Goal: Task Accomplishment & Management: Manage account settings

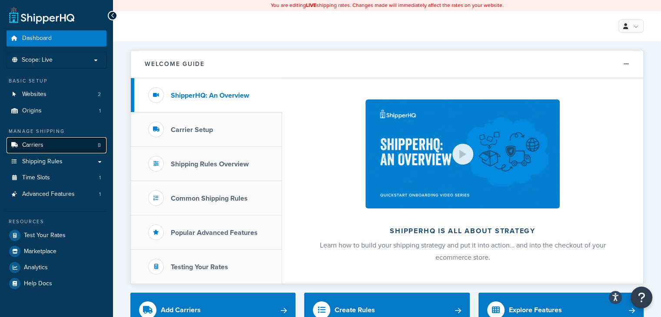
click at [54, 148] on link "Carriers 8" at bounding box center [57, 145] width 100 height 16
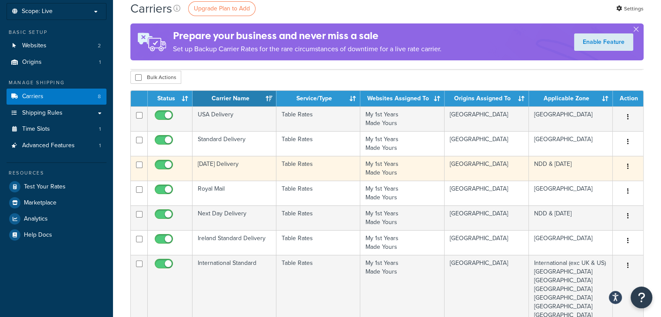
scroll to position [50, 0]
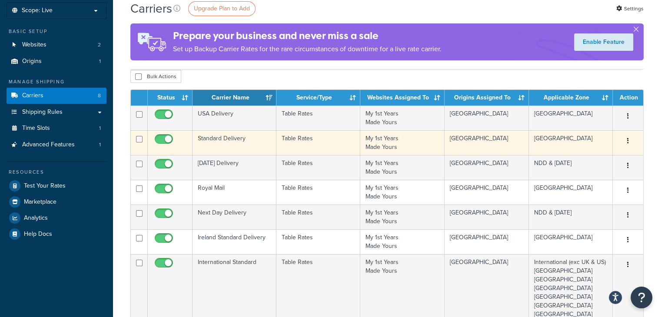
click at [396, 140] on td "My 1st Years Made Yours" at bounding box center [402, 142] width 84 height 25
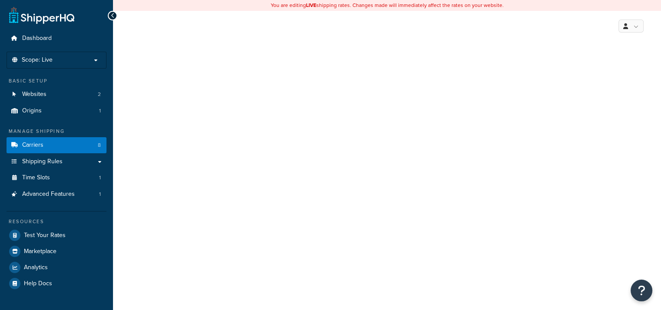
select select "25"
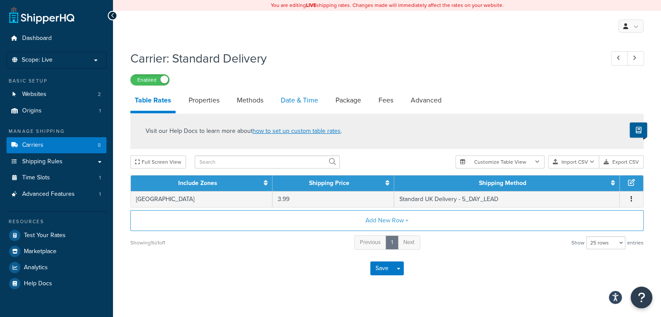
click at [294, 103] on link "Date & Time" at bounding box center [300, 100] width 46 height 21
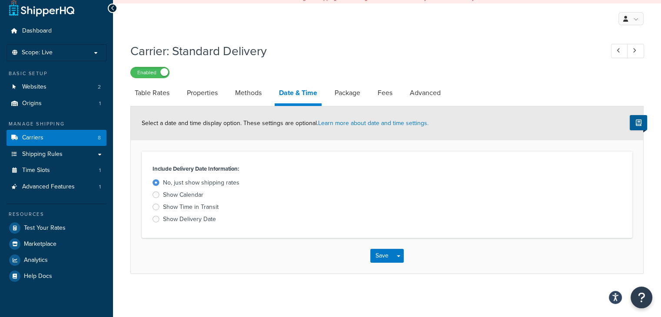
scroll to position [7, 0]
click at [240, 96] on link "Methods" at bounding box center [248, 93] width 35 height 21
select select "25"
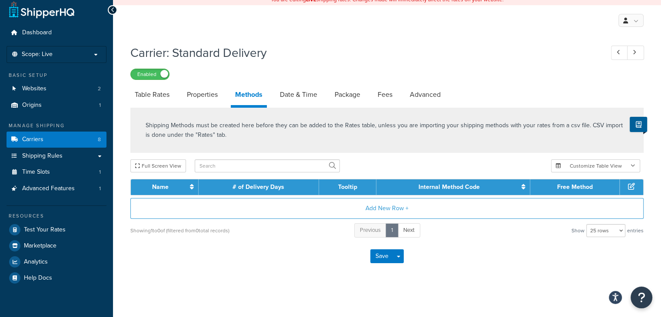
scroll to position [7, 0]
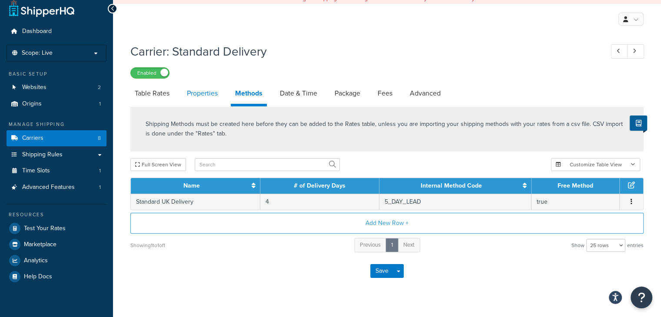
click at [205, 92] on link "Properties" at bounding box center [203, 93] width 40 height 21
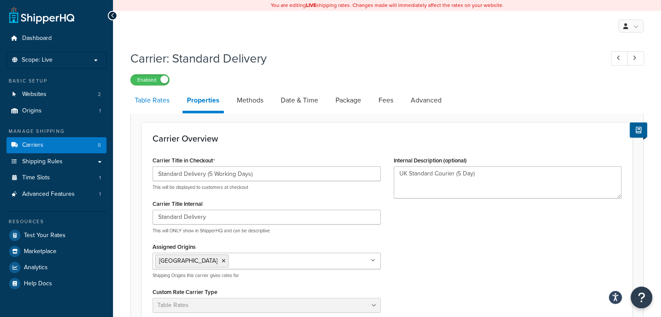
click at [166, 105] on link "Table Rates" at bounding box center [151, 100] width 43 height 21
select select "25"
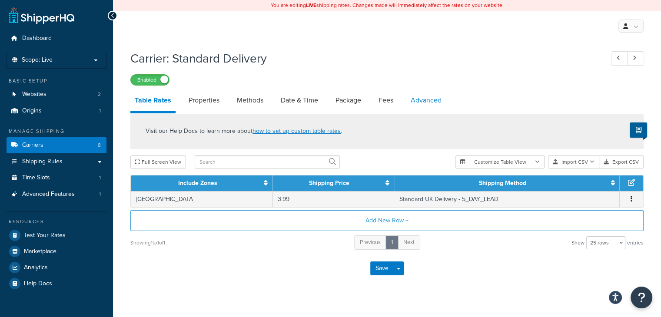
click at [432, 100] on link "Advanced" at bounding box center [427, 100] width 40 height 21
select select "false"
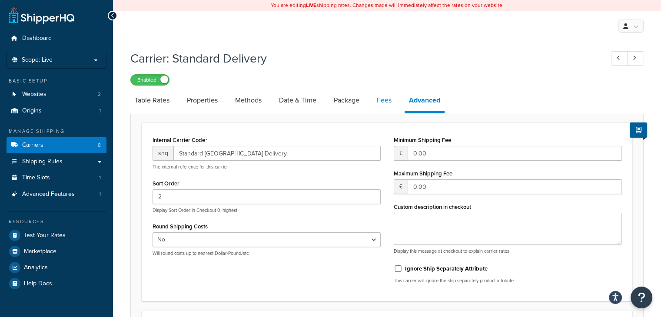
click at [380, 107] on link "Fees" at bounding box center [384, 100] width 23 height 21
select select "AFTER"
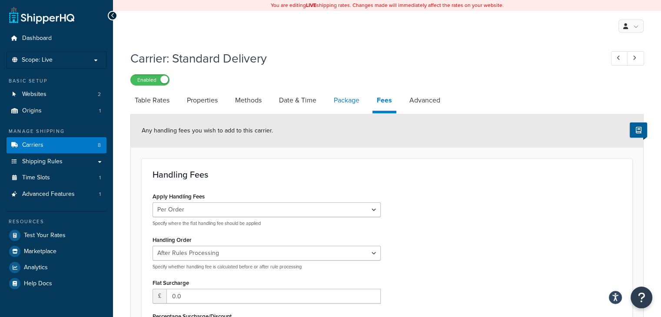
click at [354, 98] on link "Package" at bounding box center [347, 100] width 34 height 21
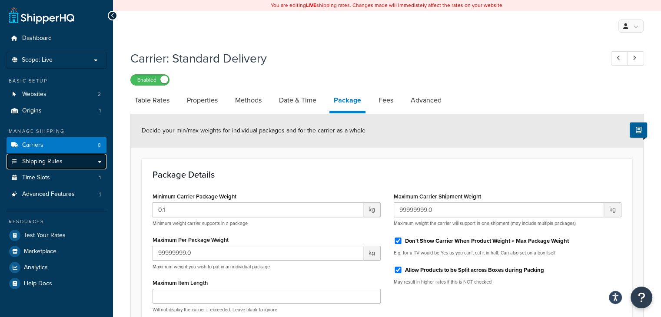
click at [56, 163] on span "Shipping Rules" at bounding box center [42, 161] width 40 height 7
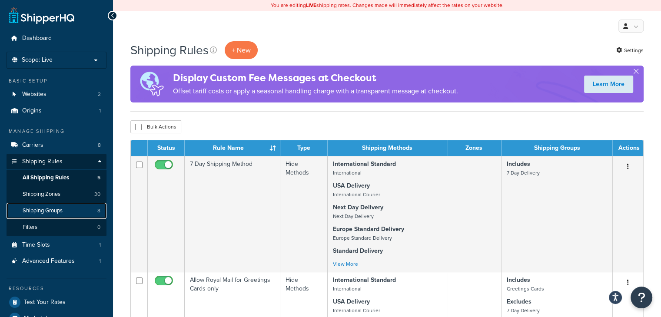
click at [50, 213] on span "Shipping Groups" at bounding box center [43, 210] width 40 height 7
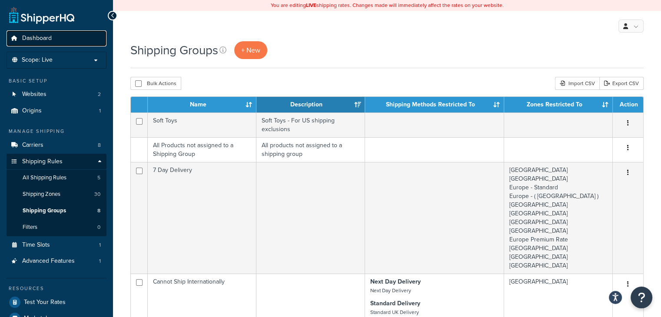
click at [59, 39] on link "Dashboard" at bounding box center [57, 38] width 100 height 16
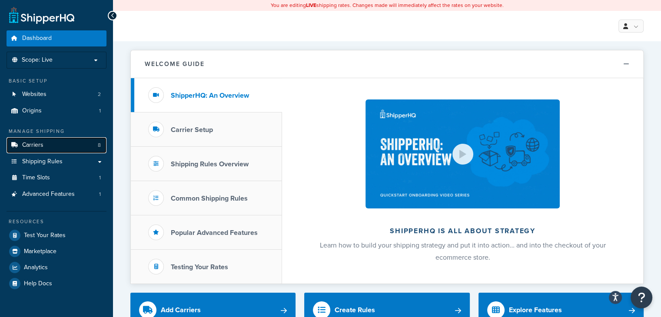
click at [45, 147] on link "Carriers 8" at bounding box center [57, 145] width 100 height 16
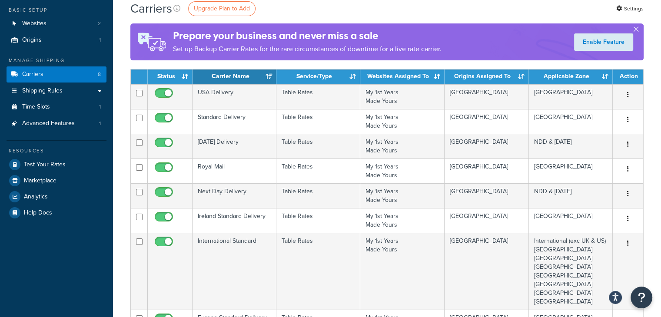
scroll to position [70, 0]
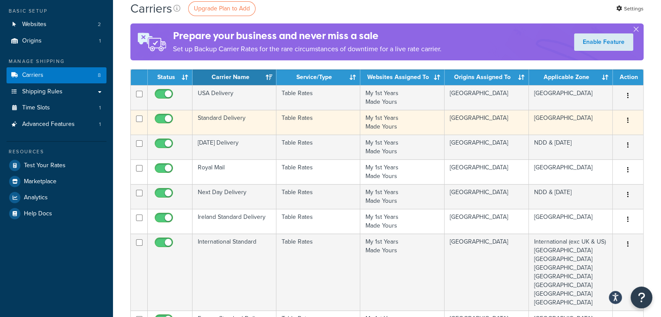
click at [628, 122] on icon "button" at bounding box center [628, 120] width 2 height 6
click at [582, 137] on link "Edit" at bounding box center [593, 138] width 69 height 18
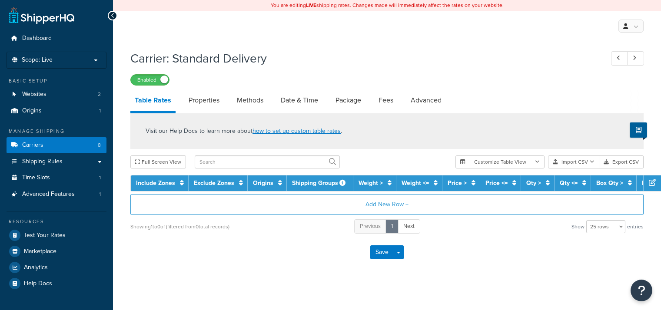
select select "25"
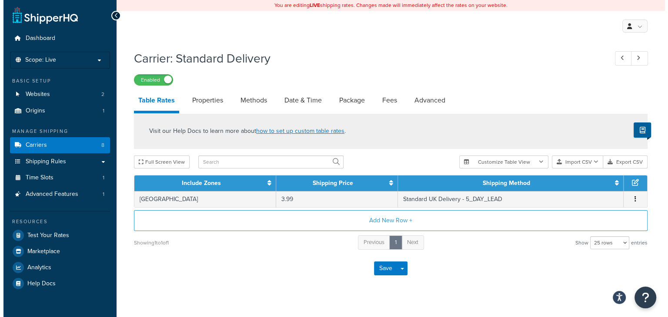
scroll to position [12, 0]
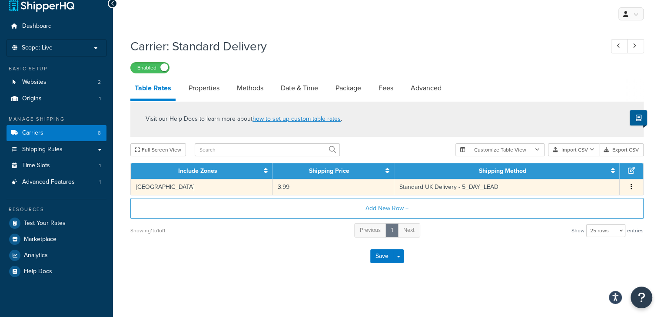
click at [631, 189] on icon "button" at bounding box center [632, 187] width 2 height 6
click at [587, 168] on div "Edit" at bounding box center [588, 170] width 62 height 18
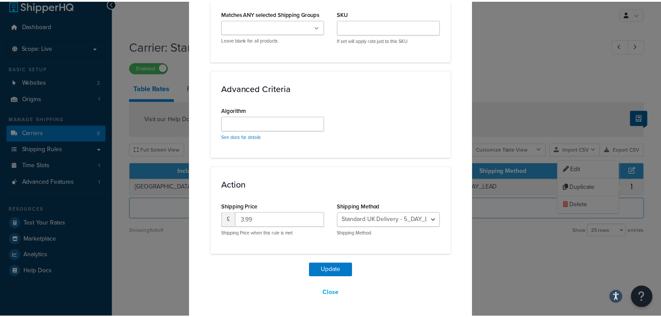
scroll to position [0, 0]
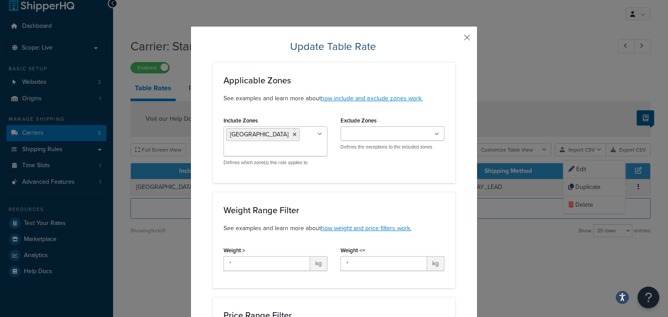
click at [455, 40] on button "button" at bounding box center [454, 41] width 2 height 2
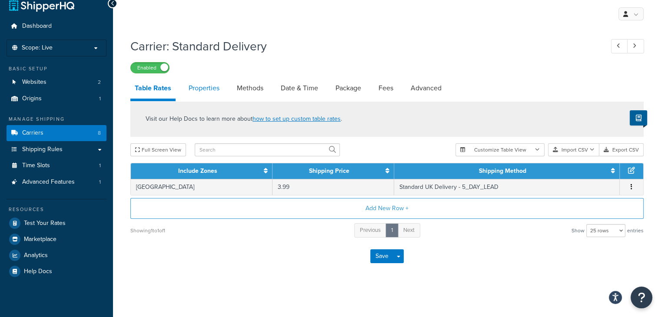
click at [210, 91] on link "Properties" at bounding box center [204, 88] width 40 height 21
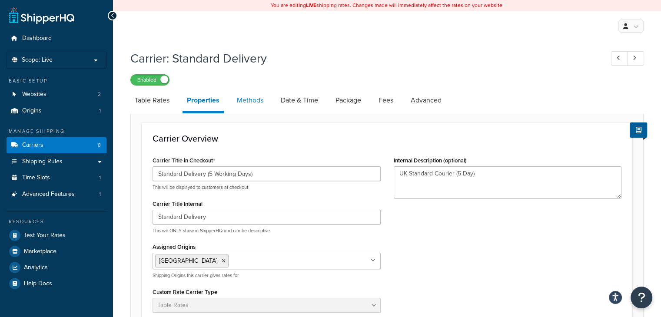
click at [257, 104] on link "Methods" at bounding box center [250, 100] width 35 height 21
select select "25"
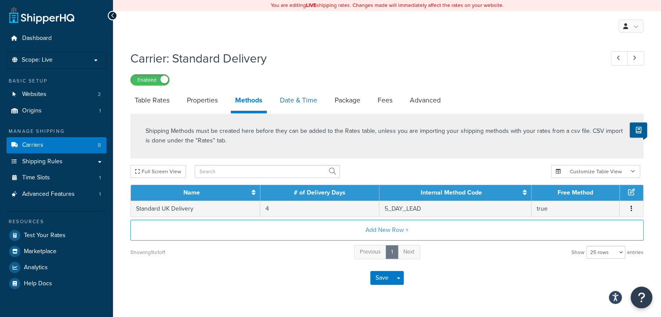
click at [302, 95] on link "Date & Time" at bounding box center [299, 100] width 46 height 21
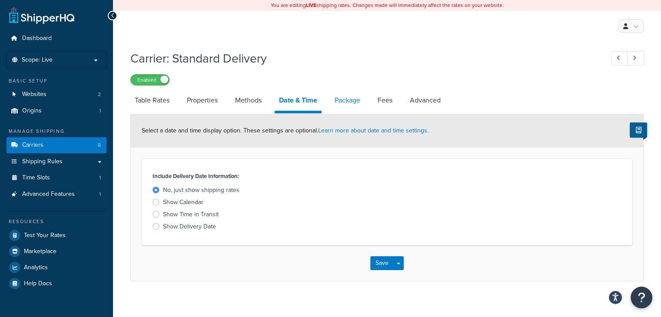
click at [348, 97] on link "Package" at bounding box center [347, 100] width 34 height 21
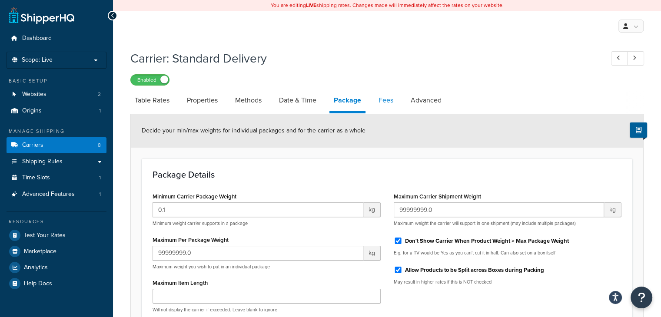
click at [387, 96] on link "Fees" at bounding box center [385, 100] width 23 height 21
select select "AFTER"
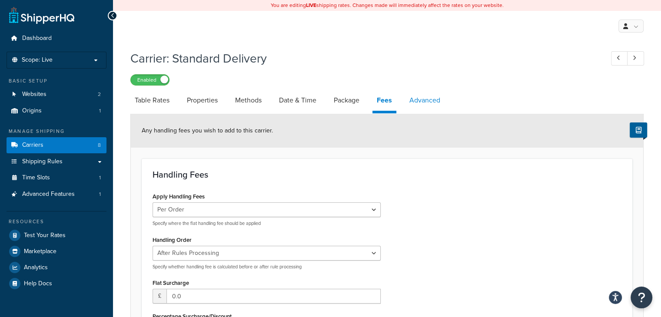
click at [429, 105] on link "Advanced" at bounding box center [425, 100] width 40 height 21
select select "false"
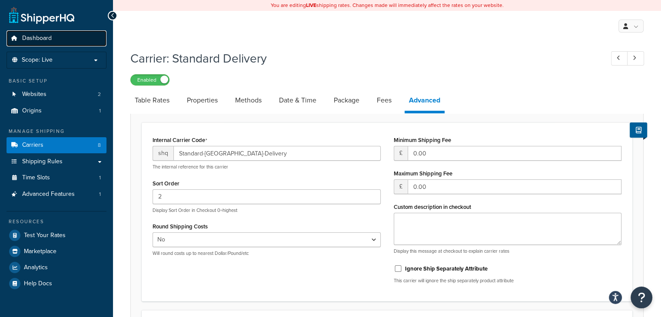
click at [40, 40] on span "Dashboard" at bounding box center [37, 38] width 30 height 7
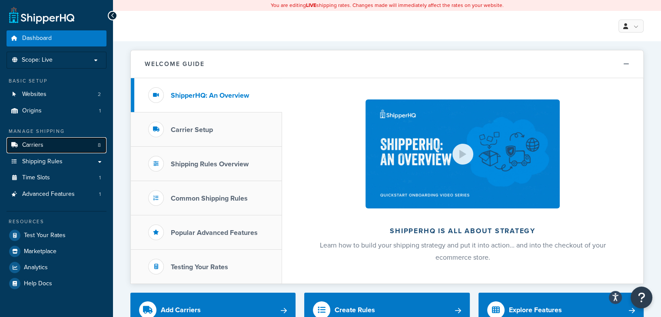
click at [40, 147] on span "Carriers" at bounding box center [32, 145] width 21 height 7
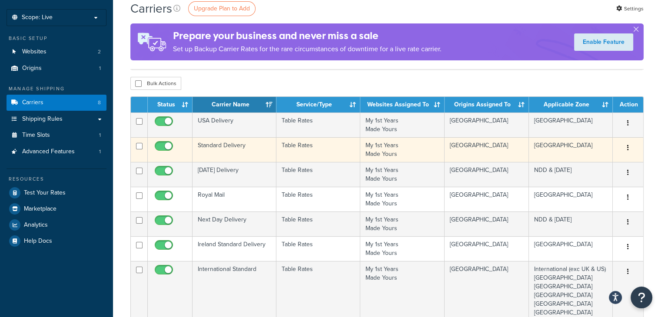
scroll to position [43, 0]
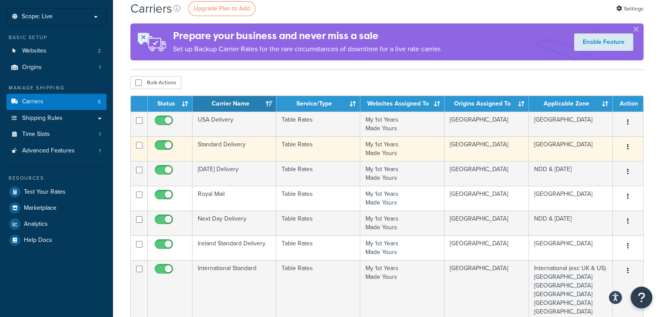
click at [387, 153] on td "My 1st Years Made Yours" at bounding box center [402, 149] width 84 height 25
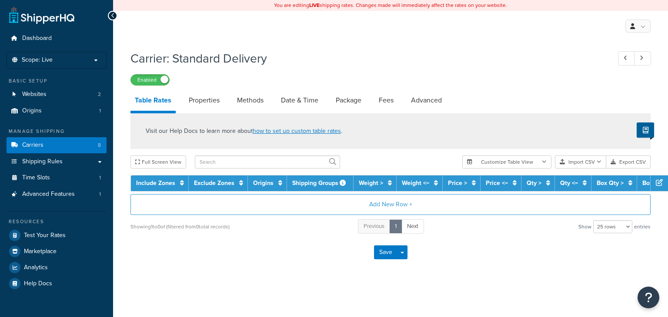
select select "25"
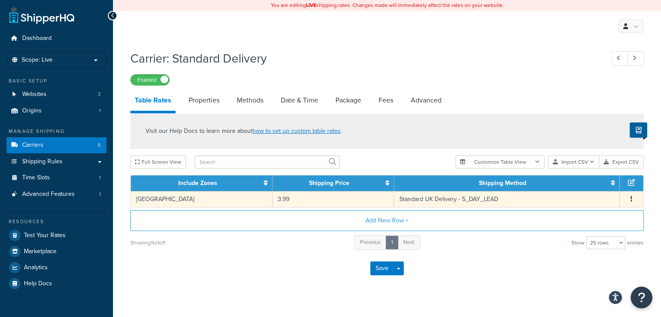
click at [428, 200] on td "Standard UK Delivery - 5_DAY_LEAD" at bounding box center [507, 199] width 226 height 16
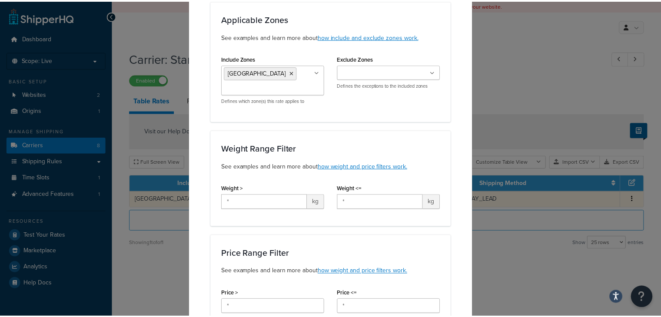
scroll to position [31, 0]
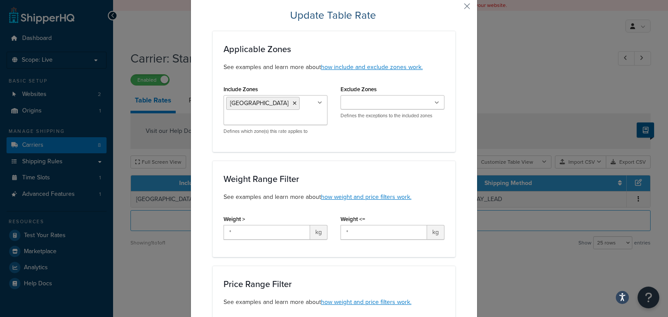
click at [455, 8] on button "button" at bounding box center [454, 9] width 2 height 2
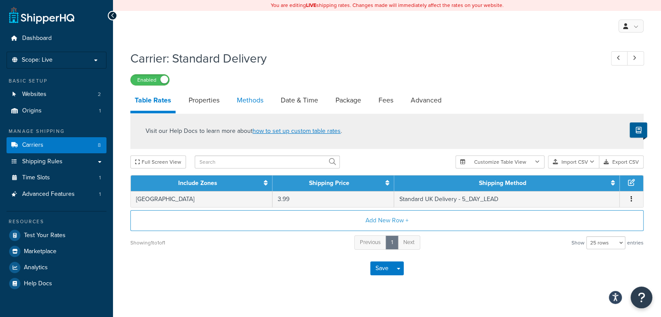
click at [250, 103] on link "Methods" at bounding box center [250, 100] width 35 height 21
select select "25"
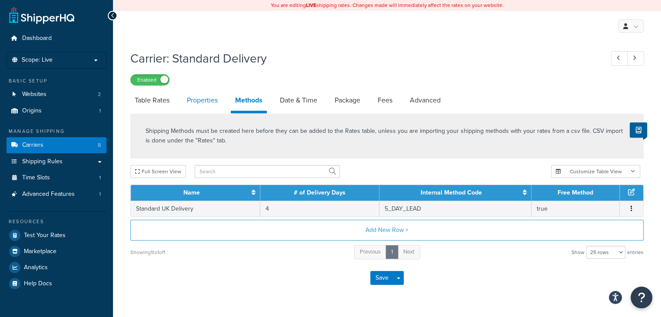
click at [210, 101] on link "Properties" at bounding box center [203, 100] width 40 height 21
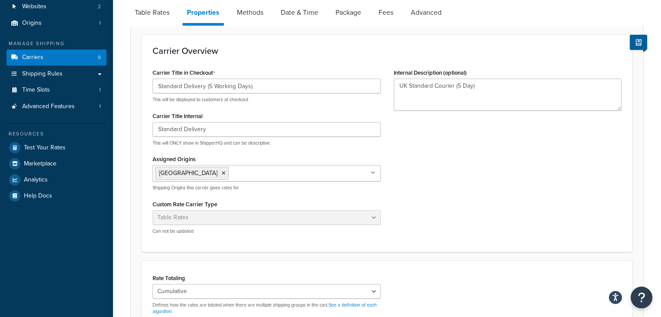
scroll to position [86, 0]
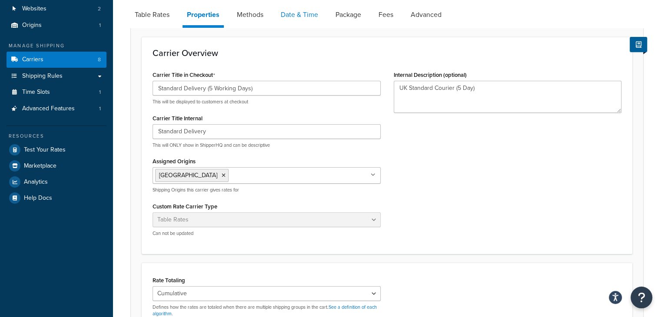
click at [299, 15] on link "Date & Time" at bounding box center [300, 14] width 46 height 21
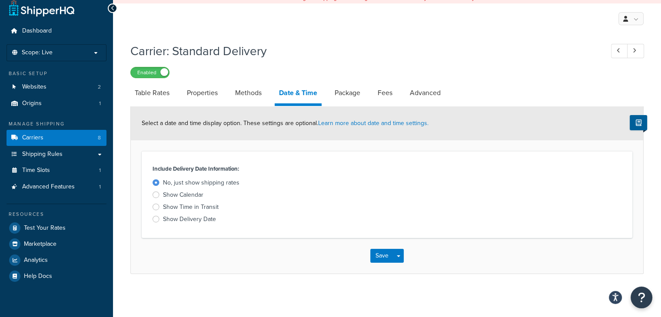
click at [350, 98] on link "Package" at bounding box center [347, 93] width 34 height 21
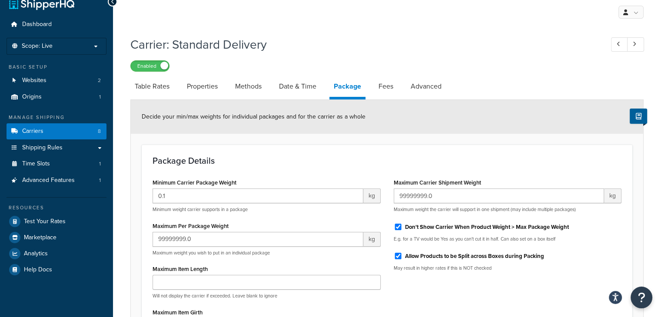
scroll to position [11, 0]
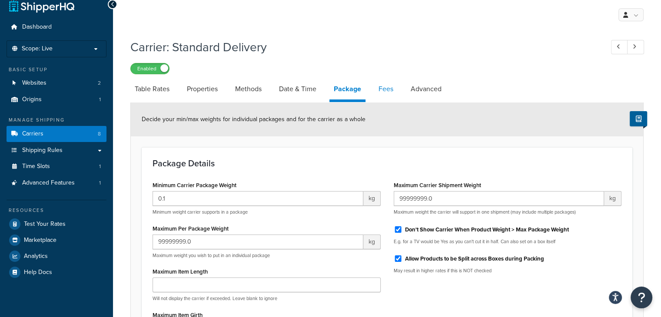
click at [387, 88] on link "Fees" at bounding box center [385, 89] width 23 height 21
select select "AFTER"
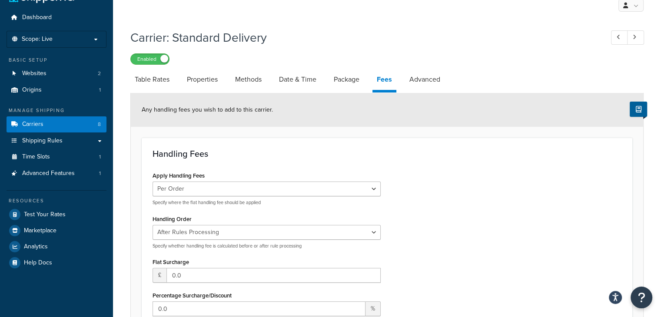
scroll to position [20, 0]
click at [426, 84] on link "Advanced" at bounding box center [425, 80] width 40 height 21
select select "false"
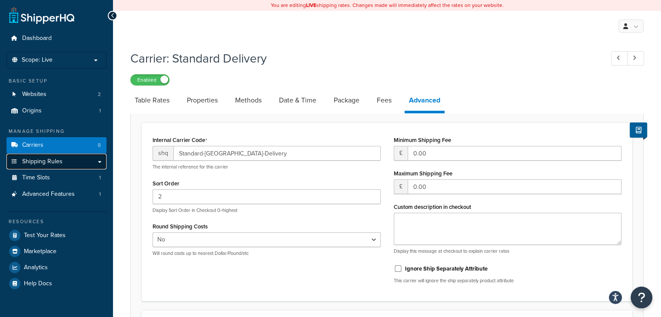
click at [48, 165] on span "Shipping Rules" at bounding box center [42, 161] width 40 height 7
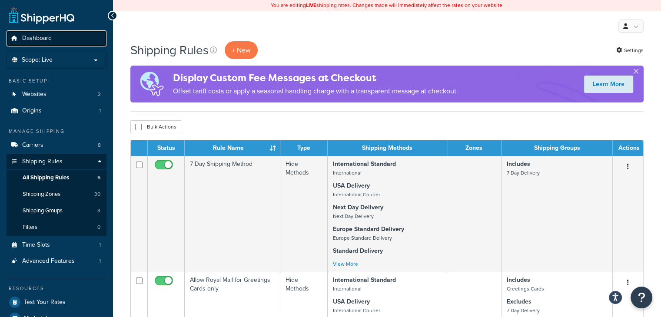
click at [59, 41] on link "Dashboard" at bounding box center [57, 38] width 100 height 16
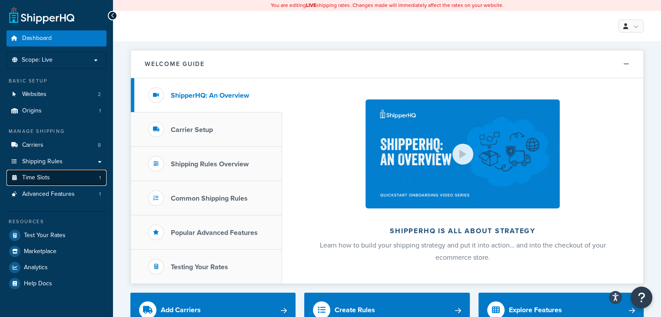
click at [41, 181] on span "Time Slots" at bounding box center [36, 177] width 28 height 7
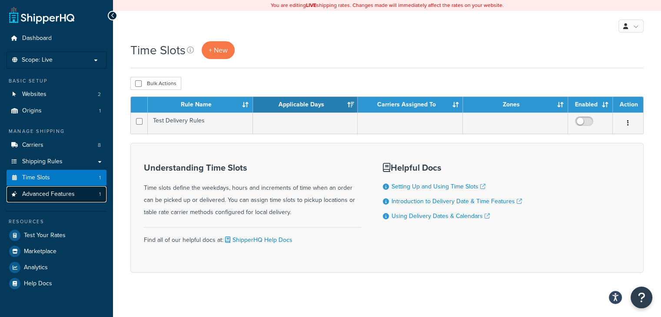
click at [43, 194] on span "Advanced Features" at bounding box center [48, 194] width 53 height 7
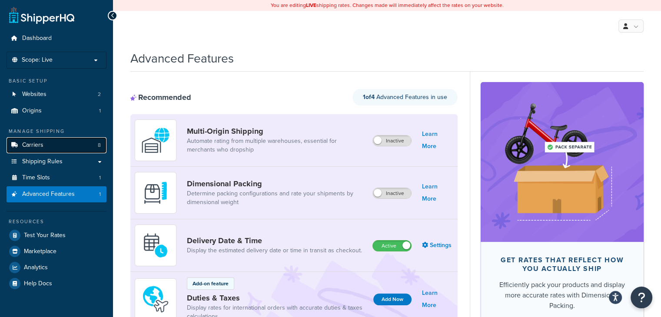
click at [50, 143] on link "Carriers 8" at bounding box center [57, 145] width 100 height 16
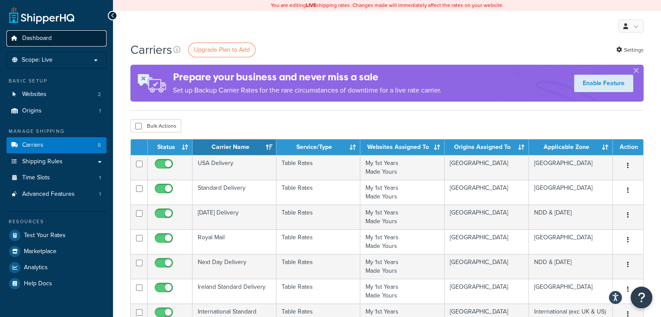
click at [55, 37] on link "Dashboard" at bounding box center [57, 38] width 100 height 16
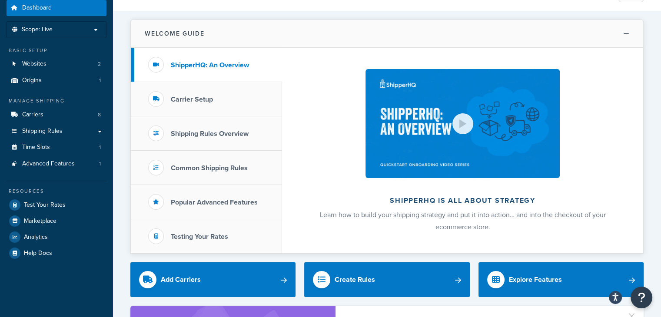
scroll to position [12, 0]
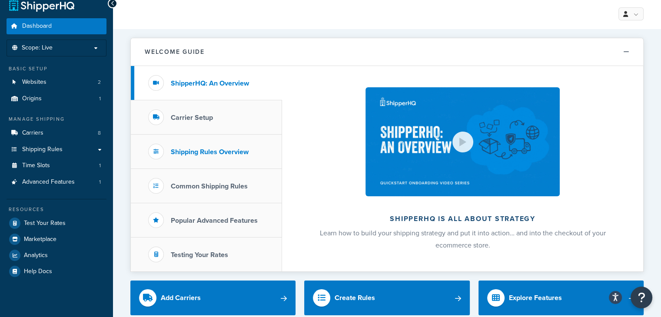
click at [191, 152] on h3 "Shipping Rules Overview" at bounding box center [210, 152] width 78 height 8
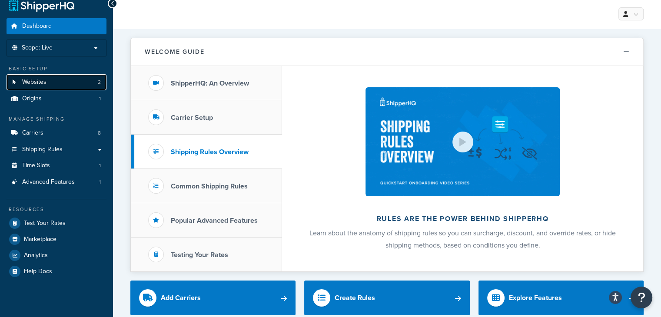
click at [40, 86] on span "Websites" at bounding box center [34, 82] width 24 height 7
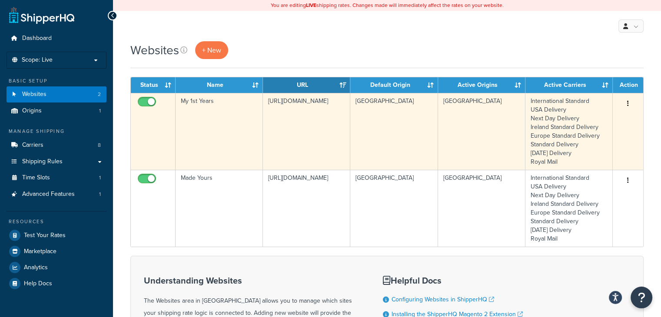
click at [483, 131] on td "[GEOGRAPHIC_DATA]" at bounding box center [481, 131] width 87 height 77
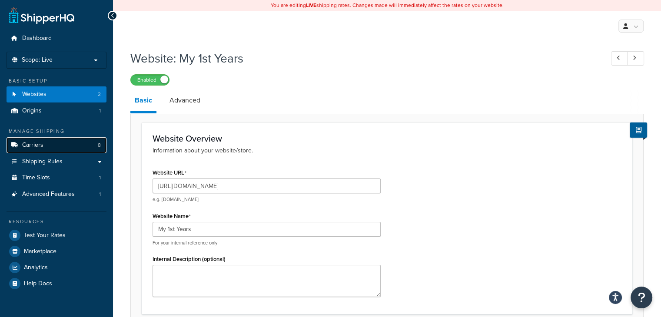
click at [40, 148] on span "Carriers" at bounding box center [32, 145] width 21 height 7
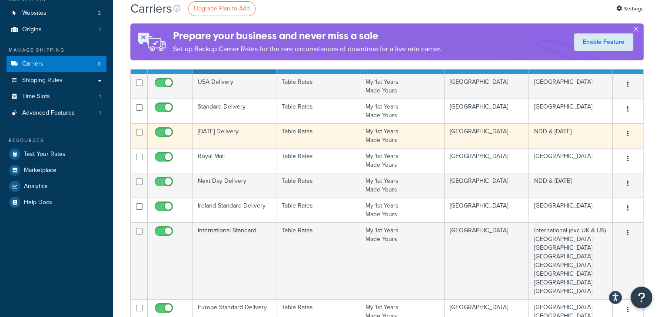
scroll to position [82, 0]
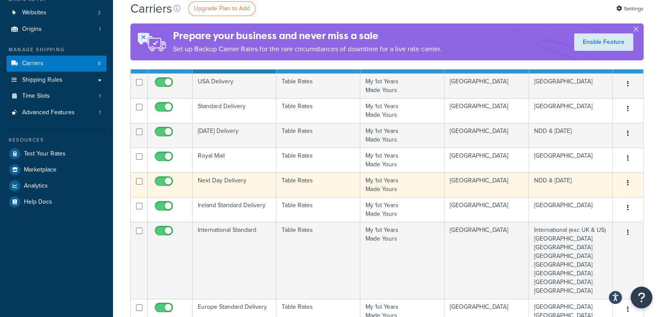
click at [390, 184] on td "My 1st Years Made Yours" at bounding box center [402, 185] width 84 height 25
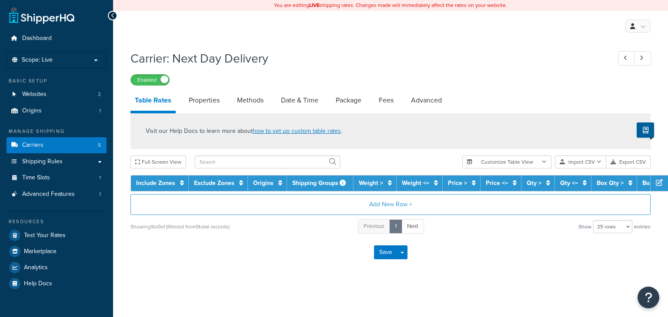
select select "25"
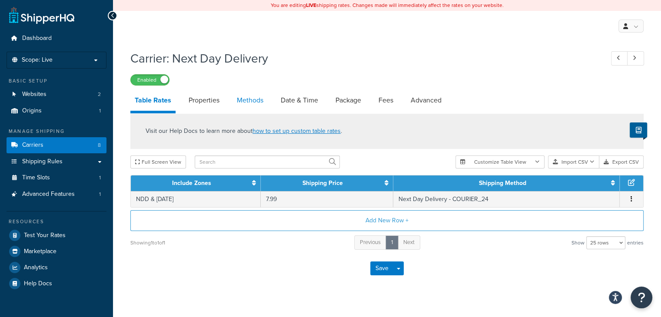
click at [245, 104] on link "Methods" at bounding box center [250, 100] width 35 height 21
select select "25"
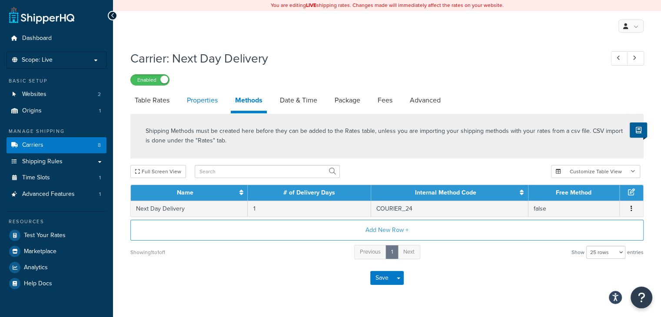
click at [194, 101] on link "Properties" at bounding box center [203, 100] width 40 height 21
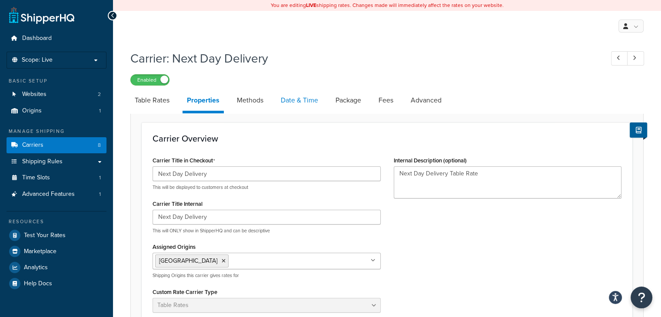
click at [306, 96] on link "Date & Time" at bounding box center [300, 100] width 46 height 21
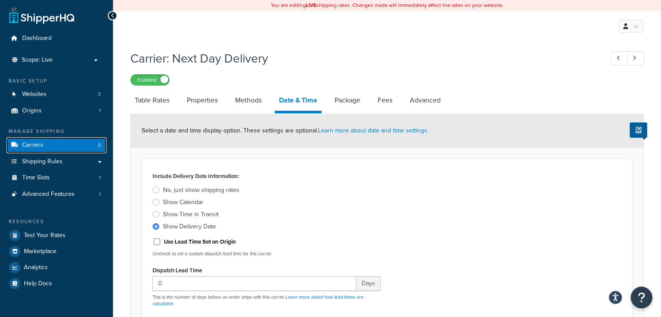
click at [50, 144] on link "Carriers 8" at bounding box center [57, 145] width 100 height 16
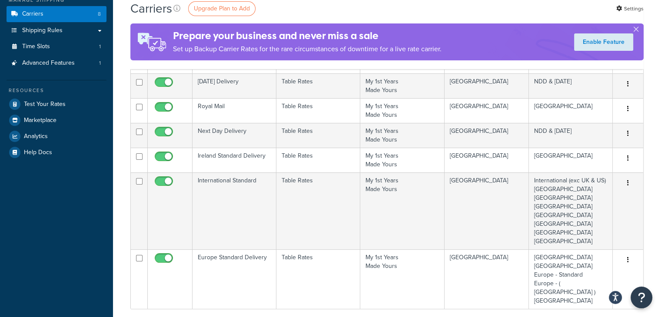
scroll to position [130, 0]
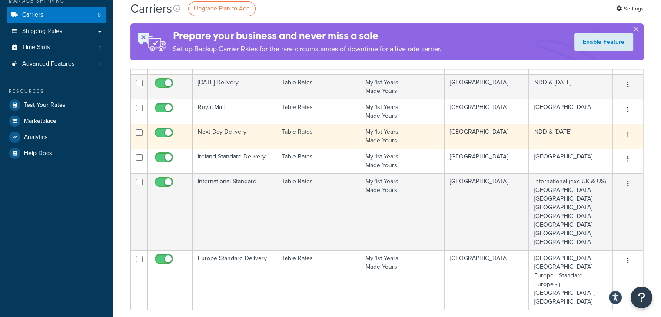
click at [391, 138] on td "My 1st Years Made Yours" at bounding box center [402, 136] width 84 height 25
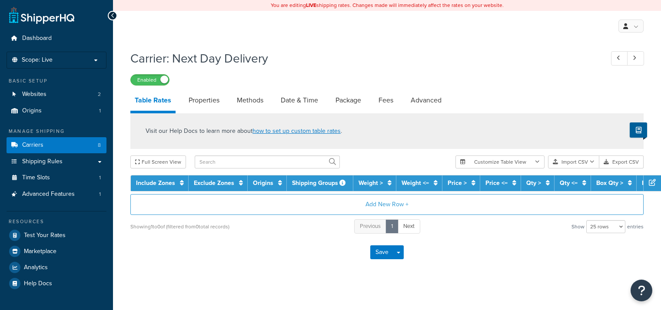
select select "25"
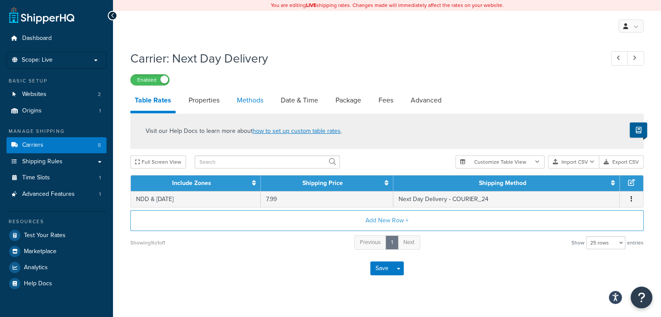
click at [250, 98] on link "Methods" at bounding box center [250, 100] width 35 height 21
select select "25"
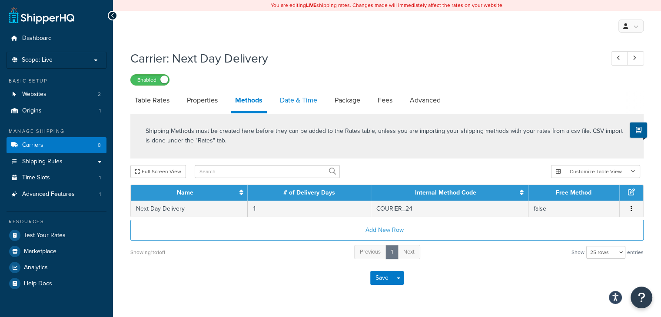
click at [300, 101] on link "Date & Time" at bounding box center [299, 100] width 46 height 21
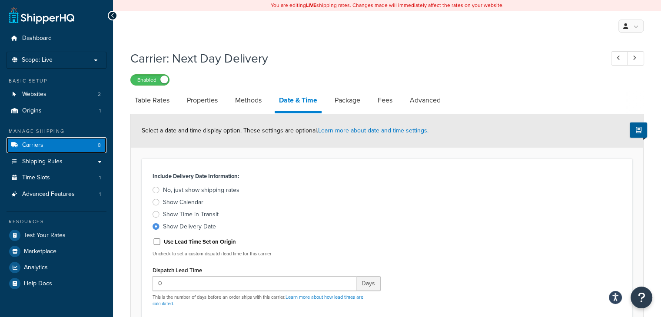
click at [46, 143] on link "Carriers 8" at bounding box center [57, 145] width 100 height 16
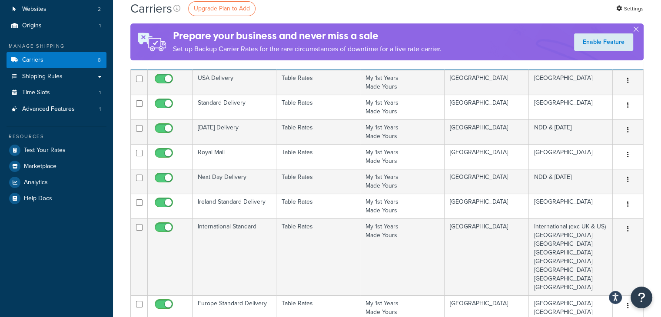
scroll to position [90, 0]
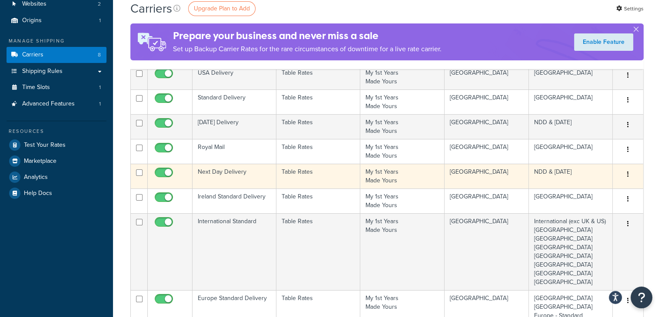
click at [396, 174] on td "My 1st Years Made Yours" at bounding box center [402, 176] width 84 height 25
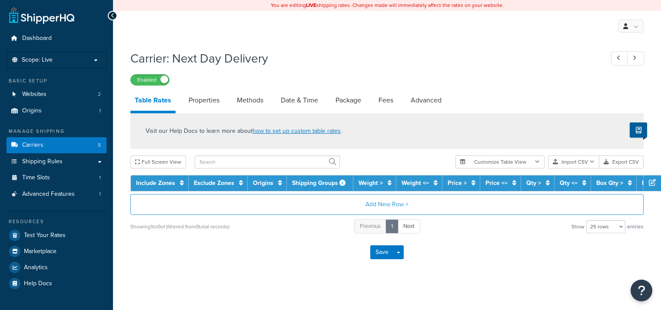
select select "25"
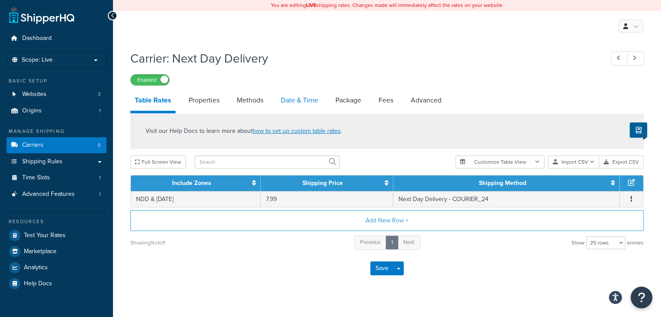
click at [301, 104] on link "Date & Time" at bounding box center [300, 100] width 46 height 21
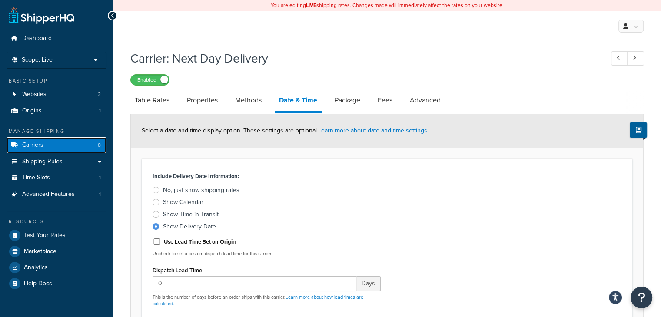
click at [39, 145] on span "Carriers" at bounding box center [32, 145] width 21 height 7
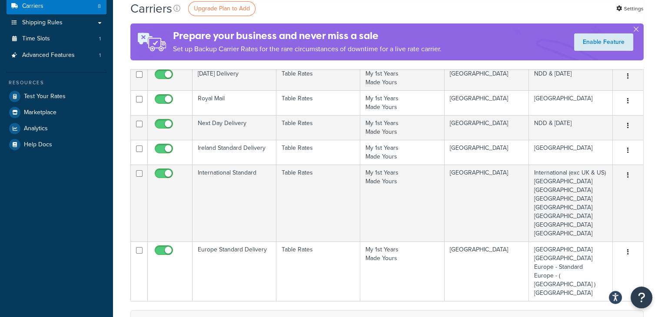
scroll to position [144, 0]
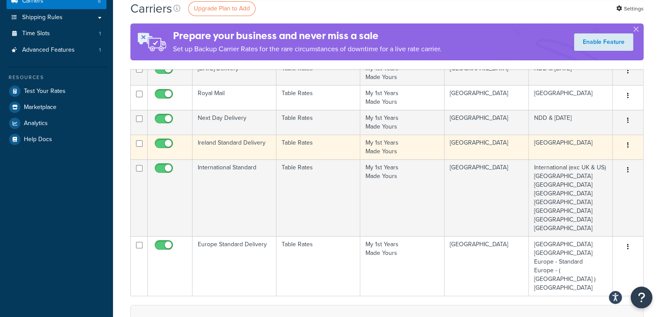
click at [314, 143] on td "Table Rates" at bounding box center [319, 147] width 84 height 25
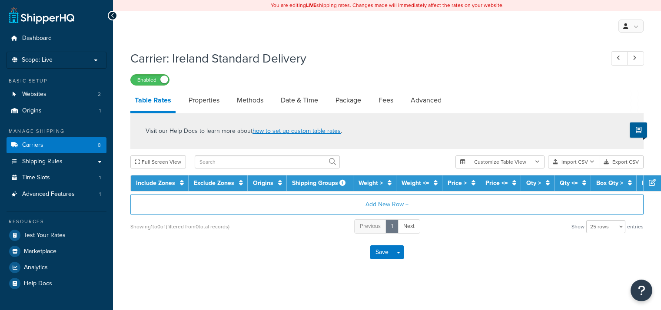
select select "25"
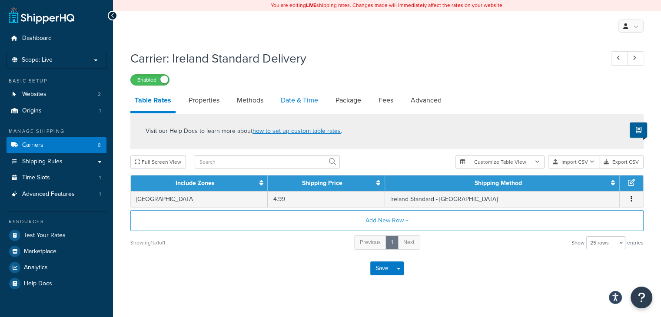
click at [301, 107] on link "Date & Time" at bounding box center [300, 100] width 46 height 21
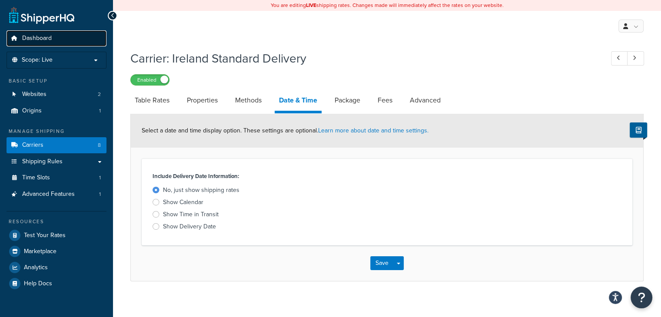
click at [52, 37] on link "Dashboard" at bounding box center [57, 38] width 100 height 16
